Goal: Transaction & Acquisition: Purchase product/service

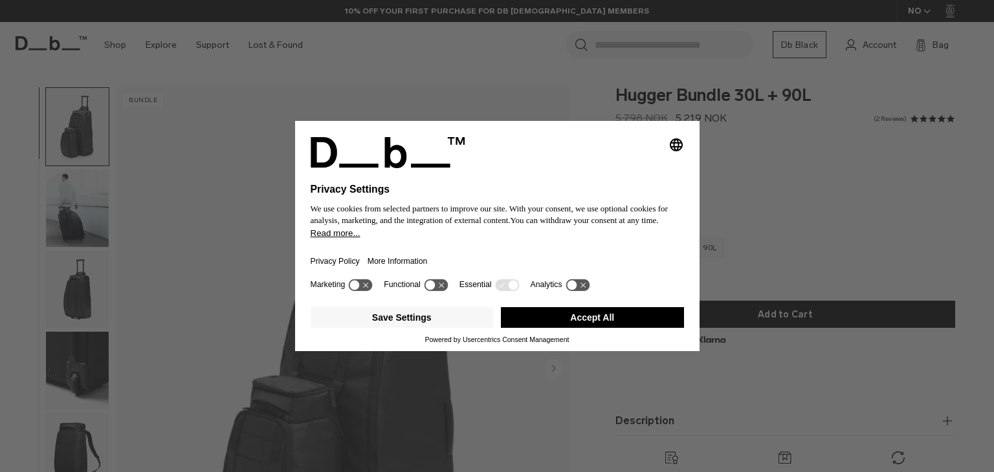
click at [616, 321] on button "Accept All" at bounding box center [592, 317] width 183 height 21
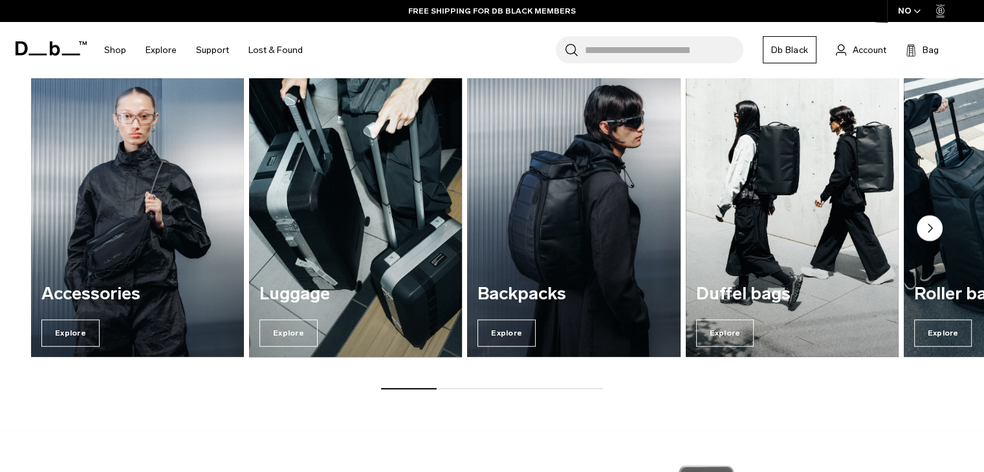
scroll to position [1035, 0]
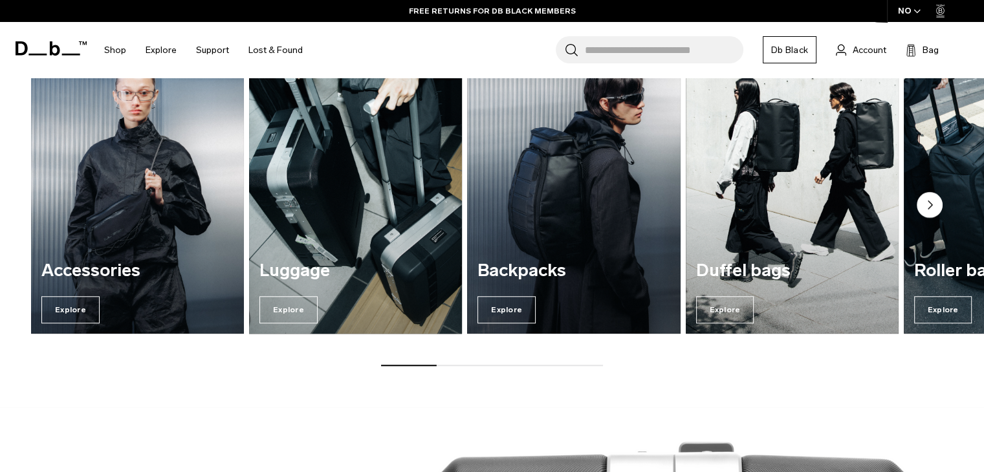
click at [316, 219] on img "2 / 7" at bounding box center [355, 190] width 219 height 296
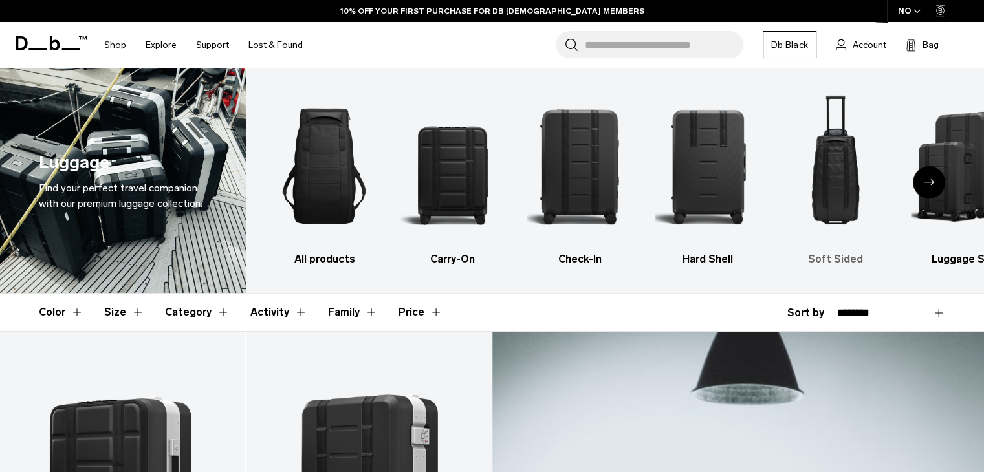
click at [838, 173] on img "5 / 6" at bounding box center [836, 166] width 105 height 158
click at [927, 182] on icon "Next slide" at bounding box center [929, 182] width 10 height 6
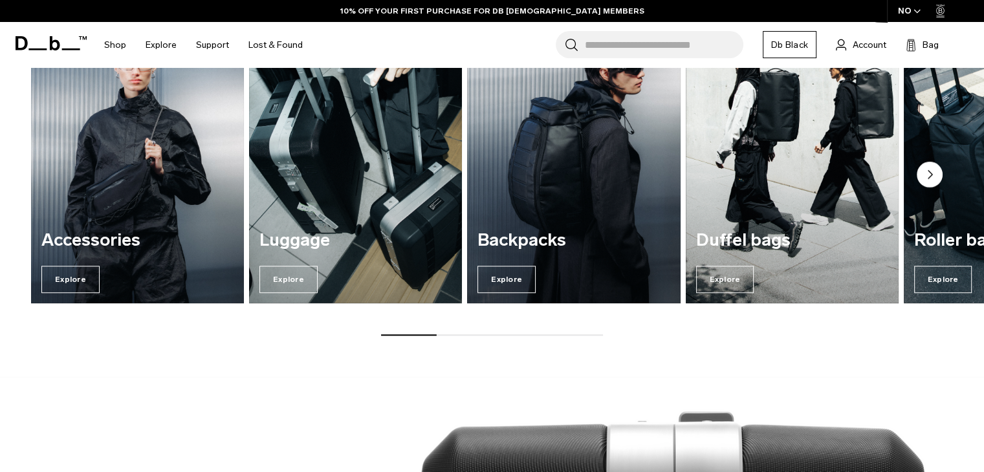
scroll to position [1030, 0]
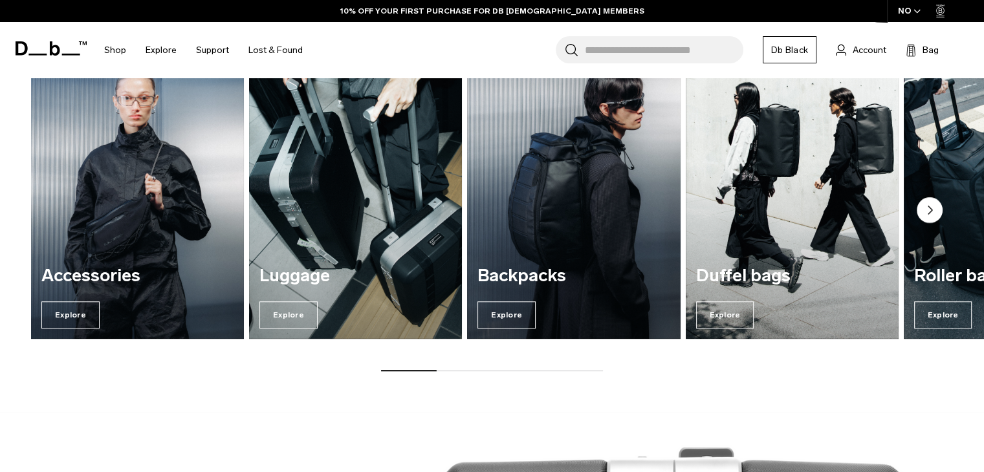
click at [928, 208] on circle "Next slide" at bounding box center [930, 210] width 26 height 26
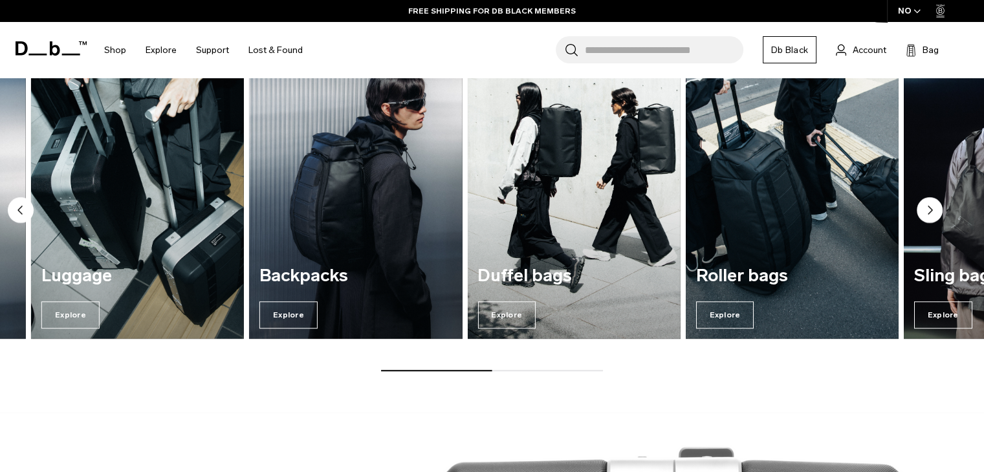
click at [932, 207] on circle "Next slide" at bounding box center [930, 210] width 26 height 26
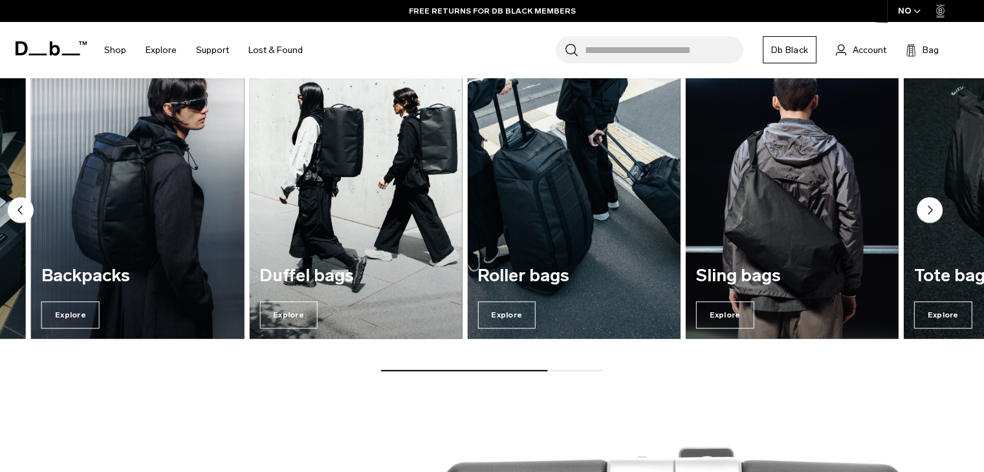
click at [932, 209] on icon "Next slide" at bounding box center [931, 210] width 4 height 8
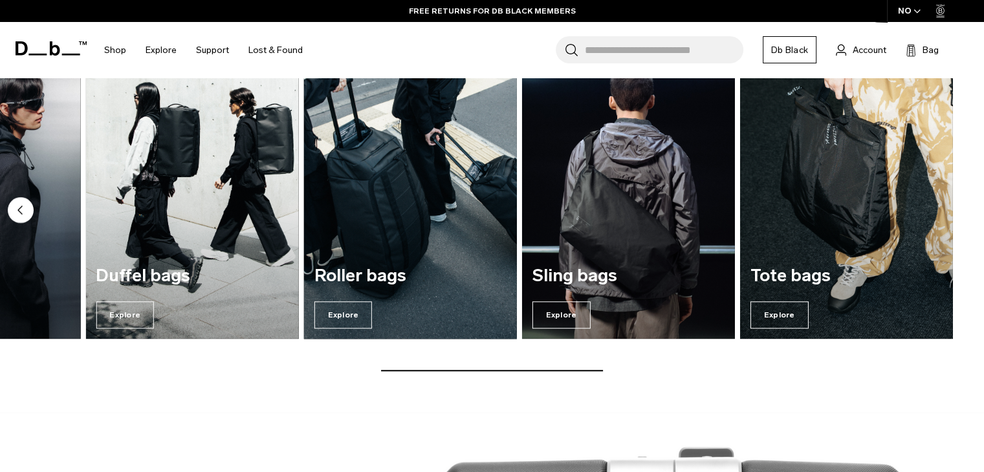
click at [392, 217] on img "5 / 7" at bounding box center [410, 195] width 219 height 296
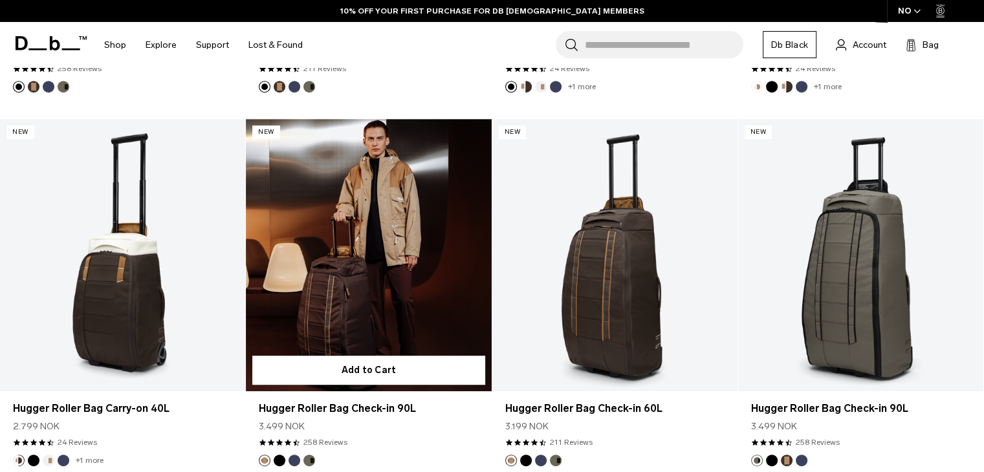
scroll to position [712, 0]
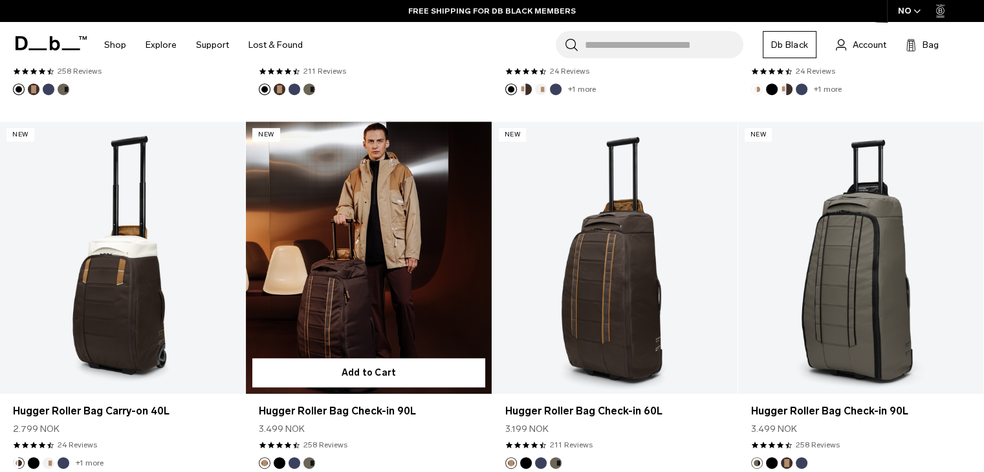
click at [348, 304] on link "Hugger Roller Bag Check-in 90L" at bounding box center [368, 258] width 245 height 272
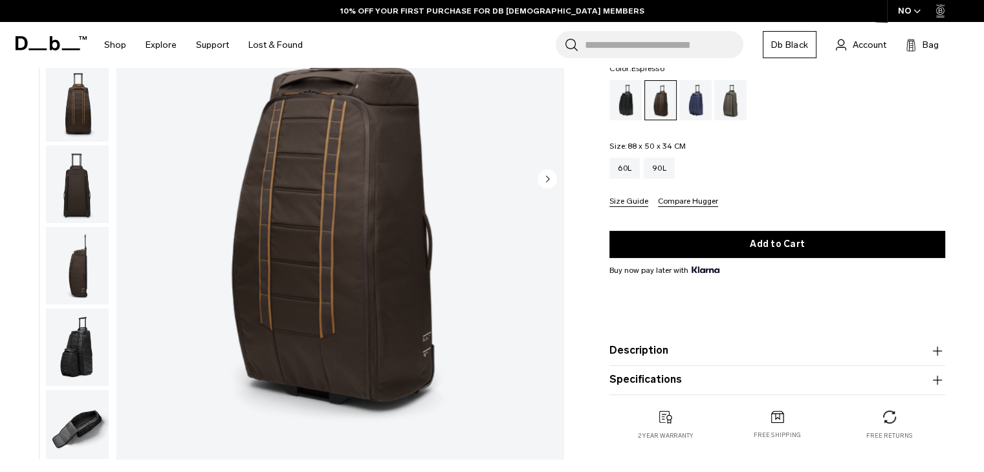
scroll to position [194, 0]
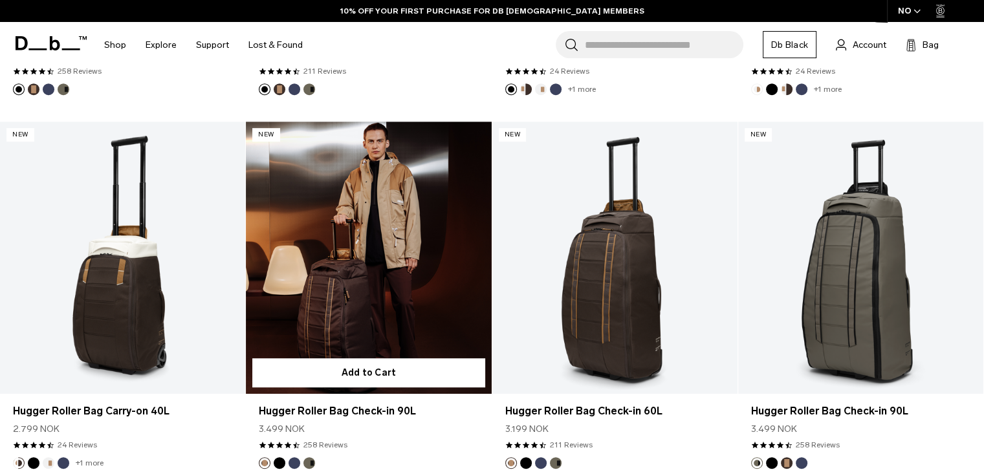
scroll to position [712, 0]
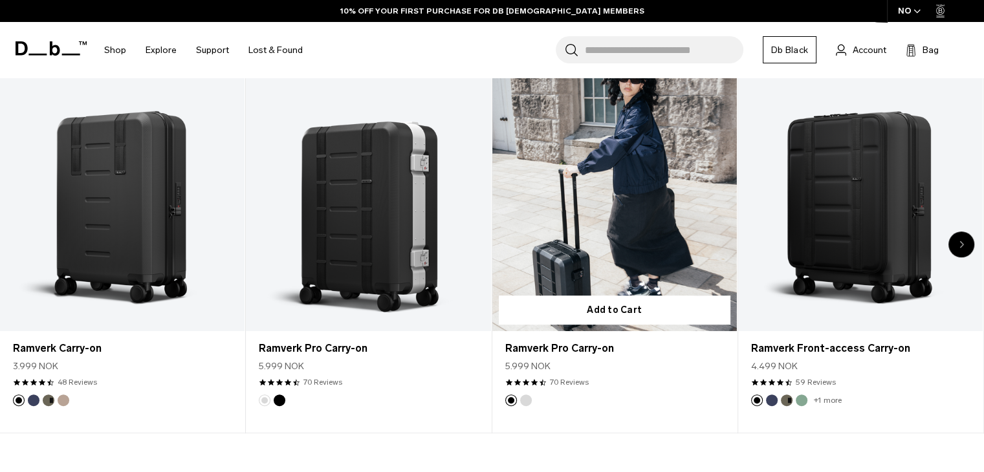
scroll to position [582, 0]
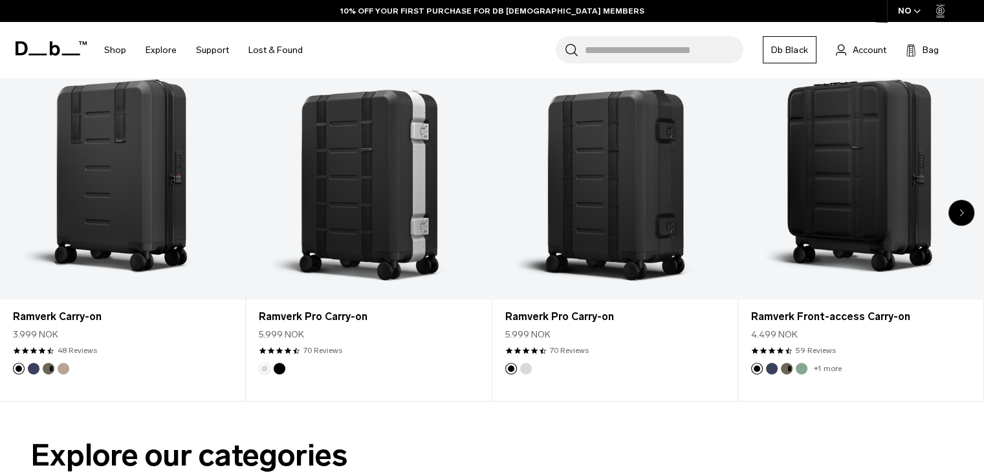
click at [965, 213] on div "Next slide" at bounding box center [962, 213] width 26 height 26
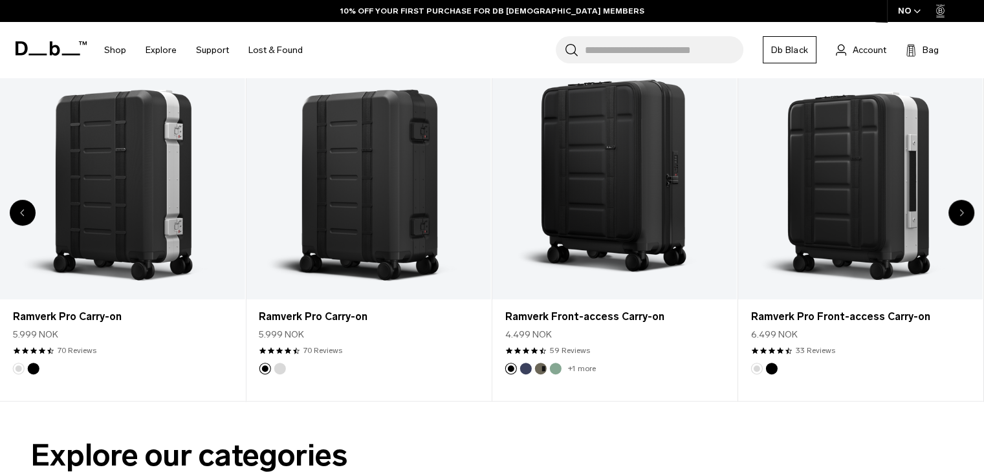
click at [965, 214] on div "Next slide" at bounding box center [962, 213] width 26 height 26
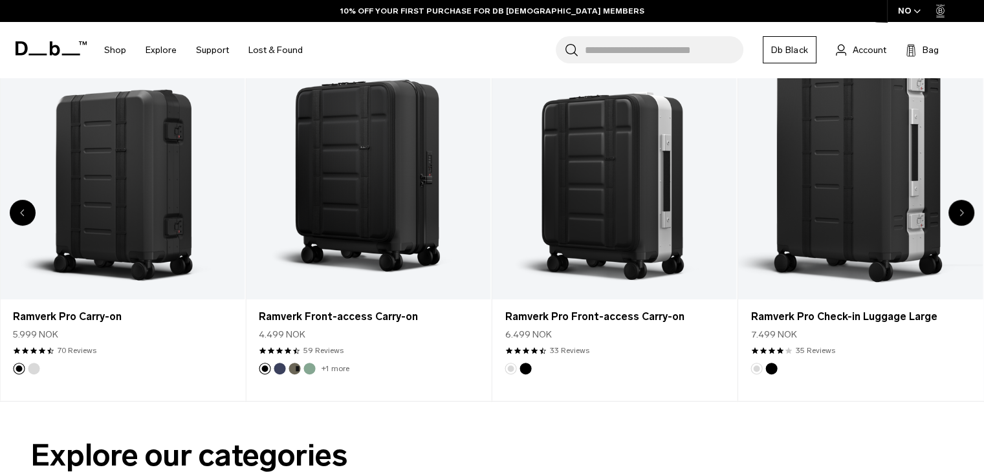
click at [965, 215] on div "Next slide" at bounding box center [962, 213] width 26 height 26
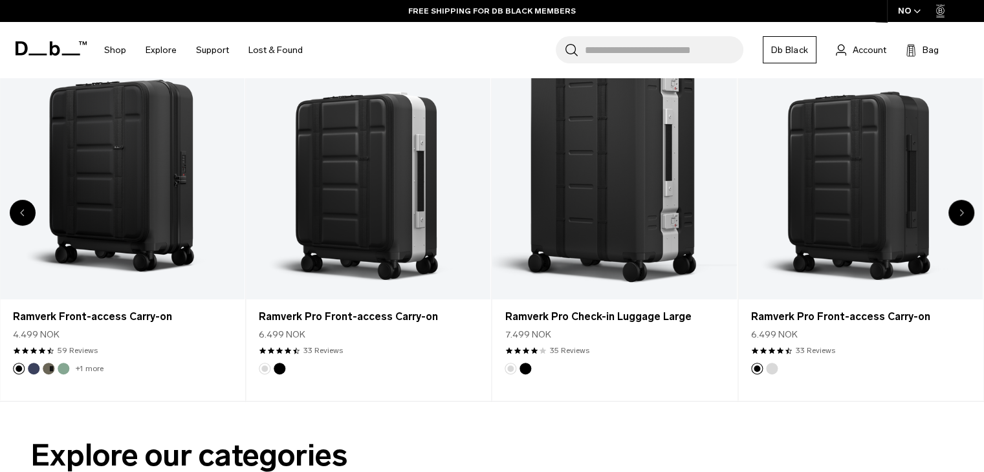
click at [965, 216] on div "Next slide" at bounding box center [962, 213] width 26 height 26
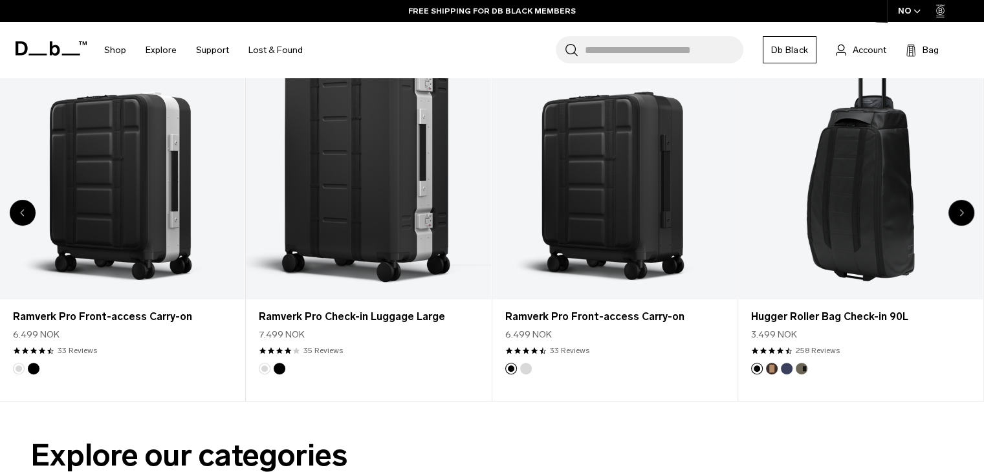
click at [965, 216] on div "Next slide" at bounding box center [962, 213] width 26 height 26
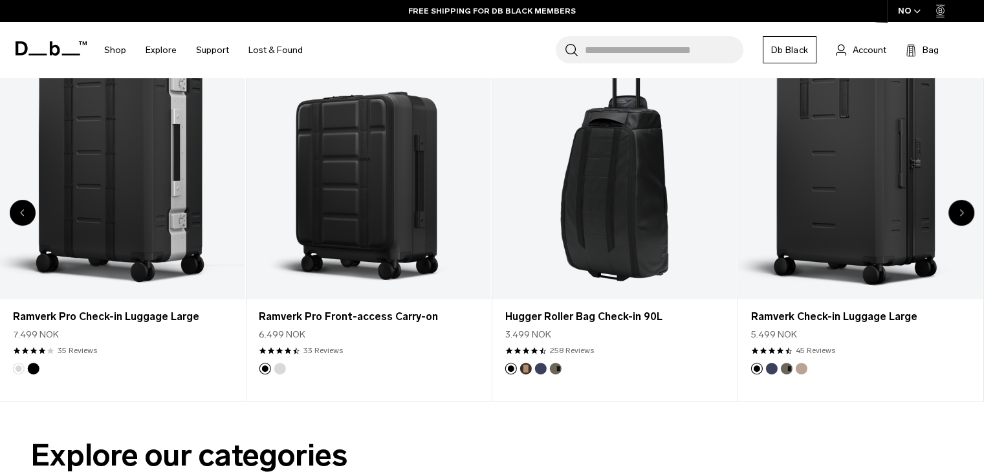
click at [964, 217] on div "Next slide" at bounding box center [962, 213] width 26 height 26
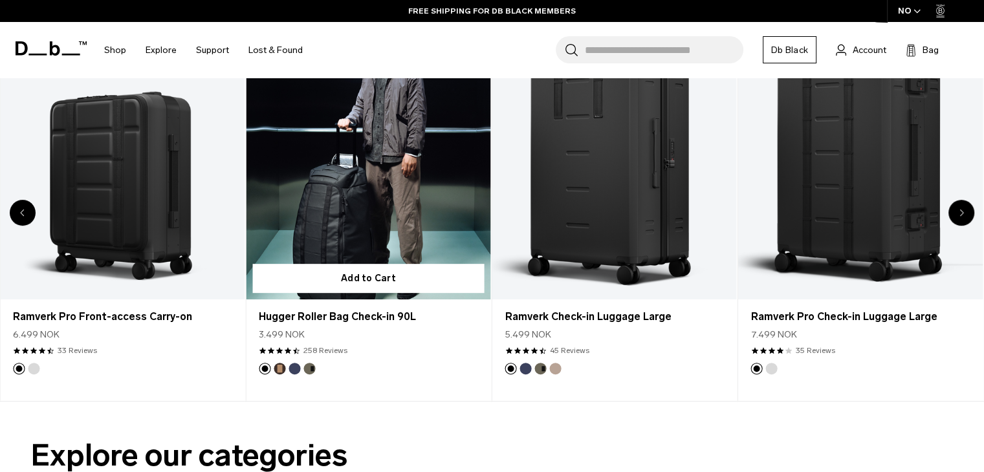
click at [340, 257] on link "Hugger Roller Bag Check-in 90L" at bounding box center [368, 164] width 245 height 272
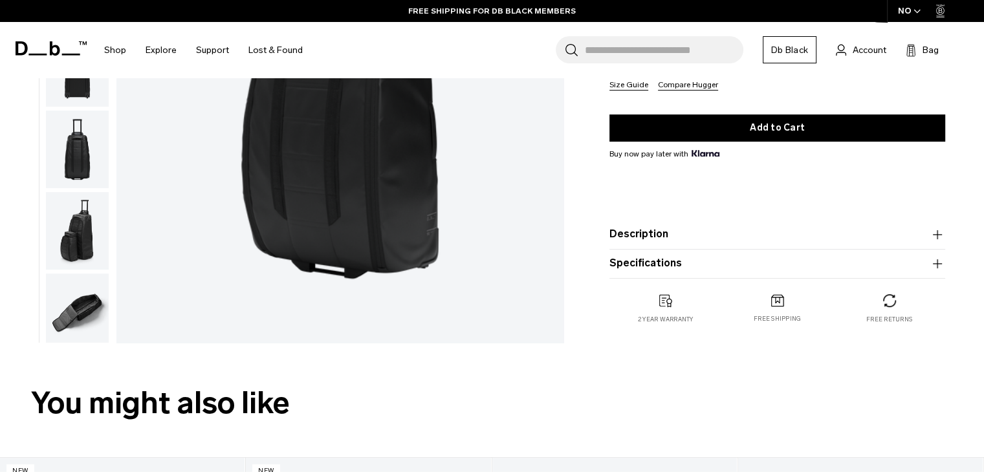
scroll to position [324, 0]
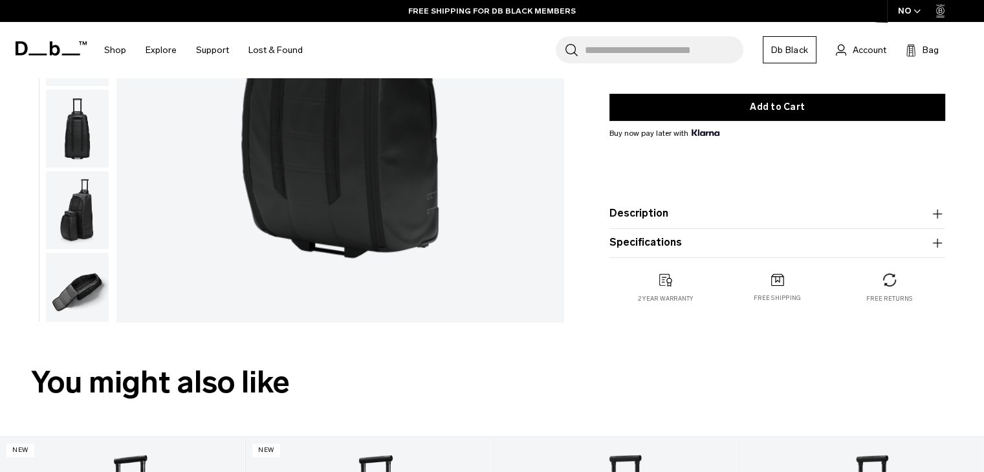
click at [936, 243] on icon "button" at bounding box center [938, 243] width 16 height 16
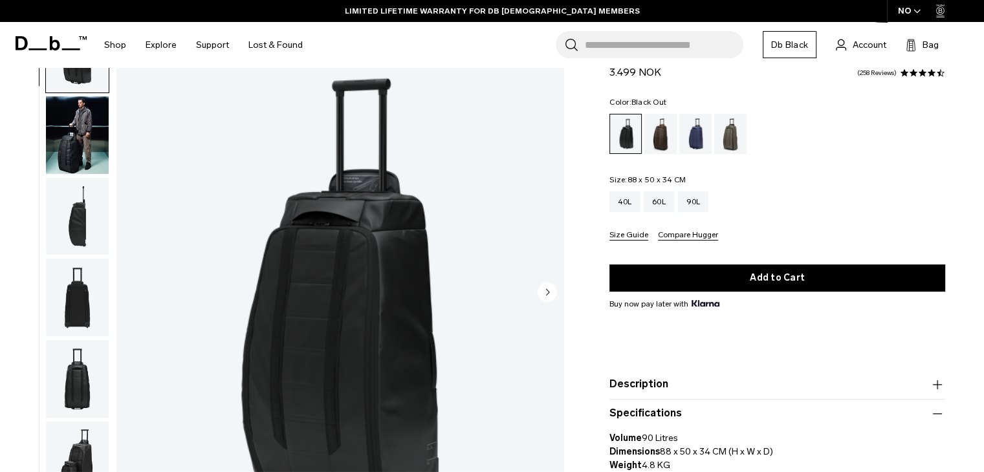
scroll to position [0, 0]
